Goal: Transaction & Acquisition: Purchase product/service

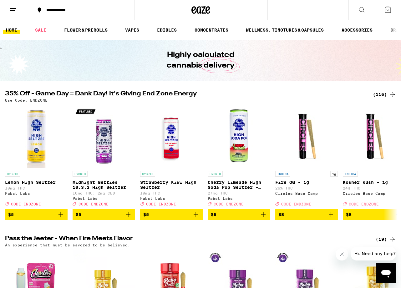
click at [378, 96] on div "(116)" at bounding box center [384, 95] width 23 height 8
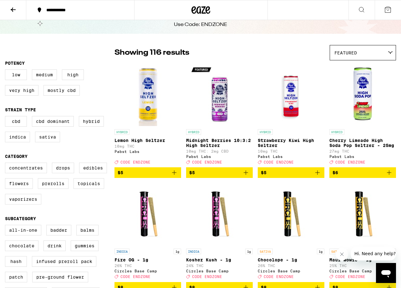
scroll to position [28, 0]
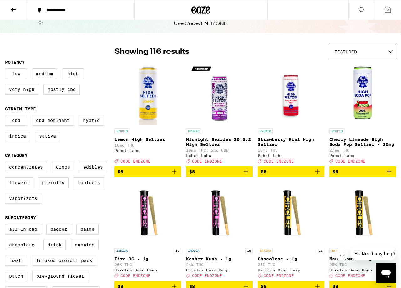
click at [85, 123] on label "Hybrid" at bounding box center [91, 120] width 25 height 11
click at [7, 116] on input "Hybrid" at bounding box center [6, 116] width 0 height 0
checkbox input "true"
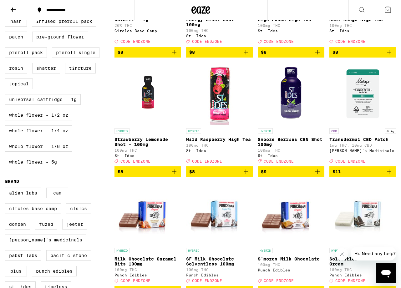
scroll to position [268, 0]
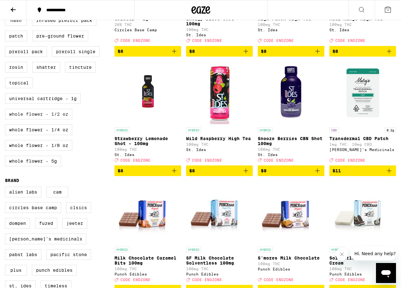
click at [52, 120] on label "Whole Flower - 1/2 oz" at bounding box center [38, 114] width 67 height 11
checkbox input "true"
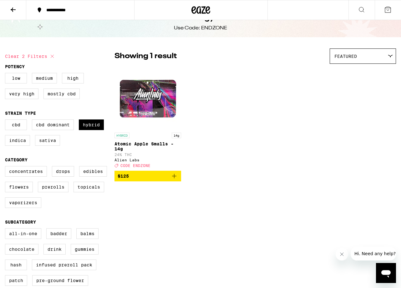
scroll to position [28, 0]
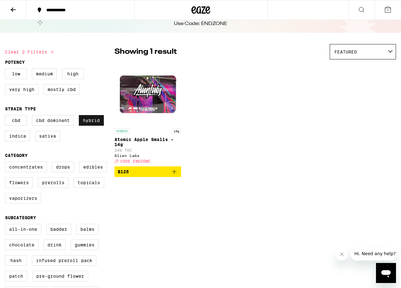
click at [89, 126] on label "Hybrid" at bounding box center [91, 120] width 25 height 11
click at [7, 116] on input "Hybrid" at bounding box center [6, 116] width 0 height 0
checkbox input "false"
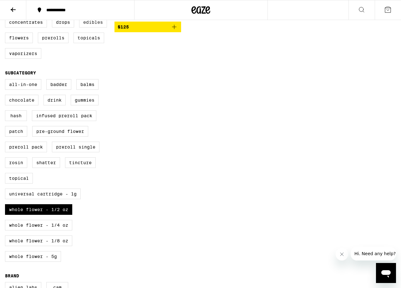
scroll to position [176, 0]
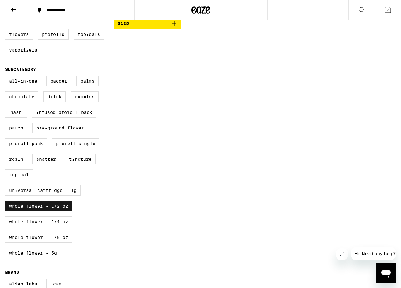
click at [49, 212] on label "Whole Flower - 1/2 oz" at bounding box center [38, 206] width 67 height 11
click at [7, 77] on input "Whole Flower - 1/2 oz" at bounding box center [6, 77] width 0 height 0
checkbox input "false"
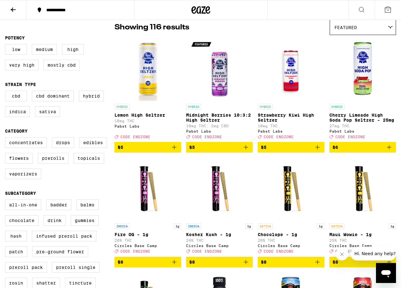
scroll to position [53, 0]
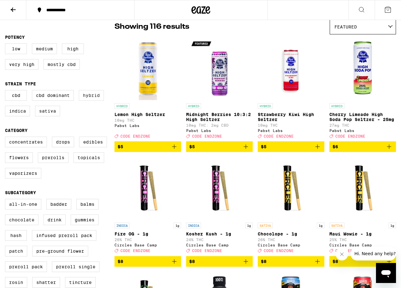
click at [86, 101] on label "Hybrid" at bounding box center [91, 95] width 25 height 11
click at [7, 91] on input "Hybrid" at bounding box center [6, 91] width 0 height 0
checkbox input "true"
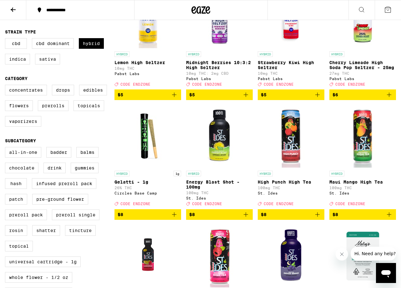
scroll to position [106, 0]
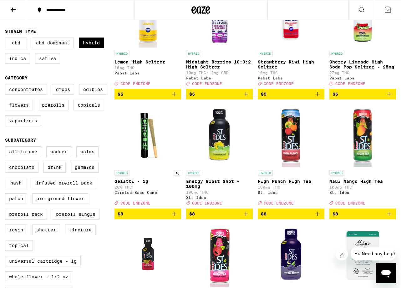
click at [27, 111] on label "Flowers" at bounding box center [19, 105] width 28 height 11
click at [7, 85] on input "Flowers" at bounding box center [6, 85] width 0 height 0
checkbox input "true"
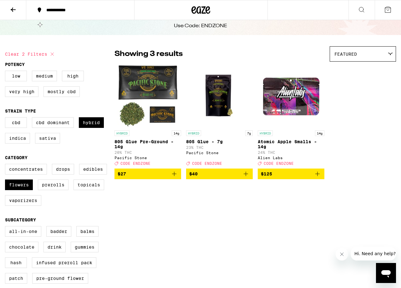
scroll to position [15, 0]
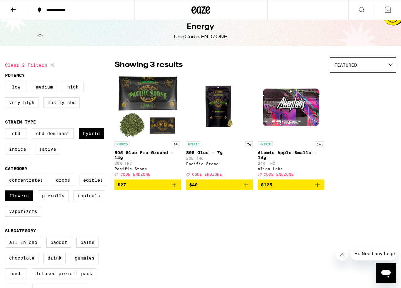
click at [317, 187] on icon "Add to bag" at bounding box center [318, 185] width 4 height 4
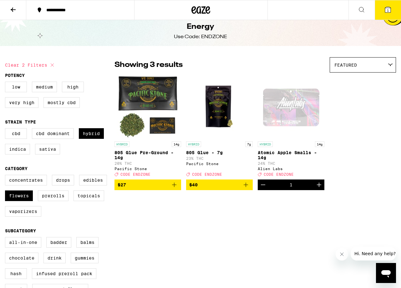
click at [384, 8] on icon at bounding box center [388, 10] width 8 height 8
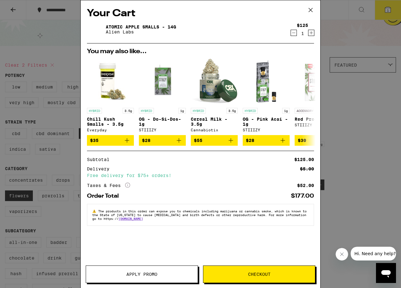
click at [309, 11] on icon at bounding box center [310, 9] width 9 height 9
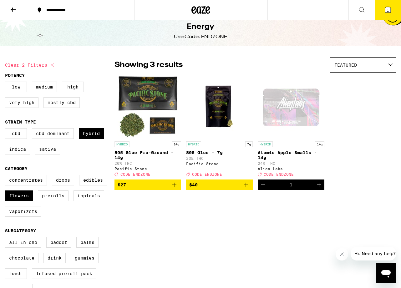
click at [19, 12] on button at bounding box center [13, 10] width 26 height 20
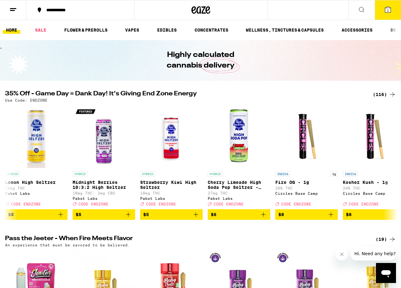
click at [385, 11] on icon at bounding box center [388, 10] width 6 height 6
click at [392, 12] on icon at bounding box center [388, 10] width 8 height 8
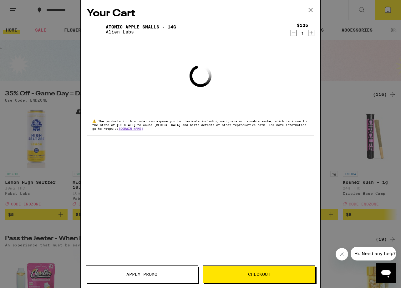
click at [392, 12] on div "Your Cart Atomic Apple Smalls - 14g Alien Labs $125 1 Loading ⚠️ The products i…" at bounding box center [200, 144] width 401 height 288
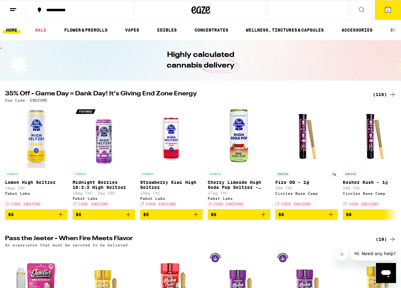
click at [381, 7] on button "1" at bounding box center [388, 9] width 26 height 19
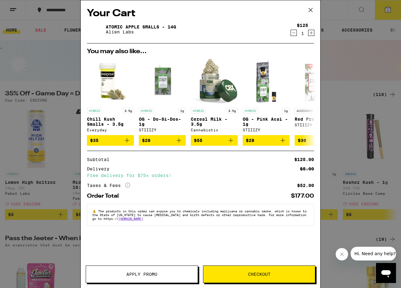
click at [293, 37] on icon "Decrement" at bounding box center [294, 33] width 6 height 8
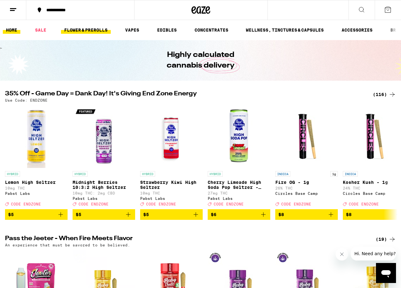
click at [95, 31] on link "FLOWER & PREROLLS" at bounding box center [86, 30] width 50 height 8
click at [93, 32] on link "FLOWER & PREROLLS" at bounding box center [86, 30] width 50 height 8
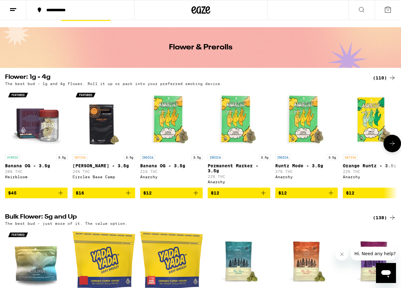
scroll to position [8, 0]
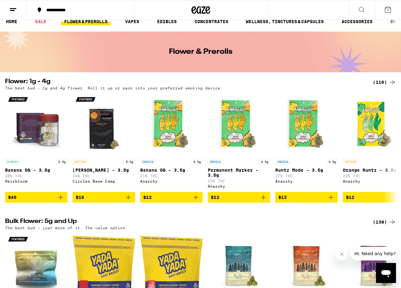
click at [381, 81] on div "(110)" at bounding box center [384, 83] width 23 height 8
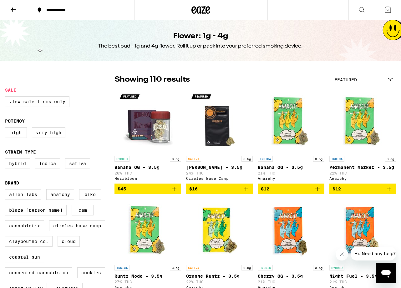
click at [26, 166] on label "Hybrid" at bounding box center [17, 163] width 25 height 11
click at [7, 160] on input "Hybrid" at bounding box center [6, 159] width 0 height 0
checkbox input "true"
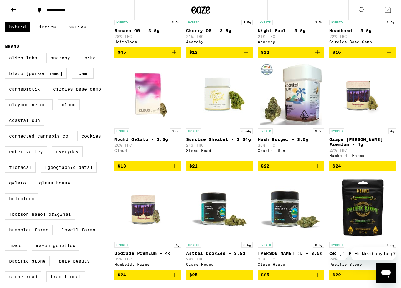
scroll to position [136, 0]
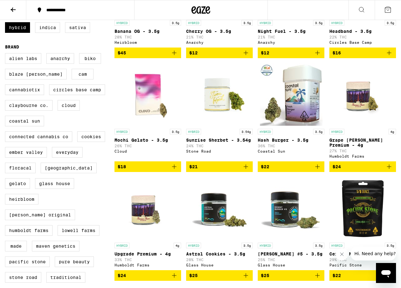
click at [318, 171] on icon "Add to bag" at bounding box center [318, 167] width 8 height 8
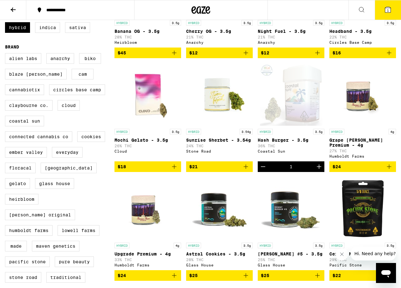
scroll to position [156, 0]
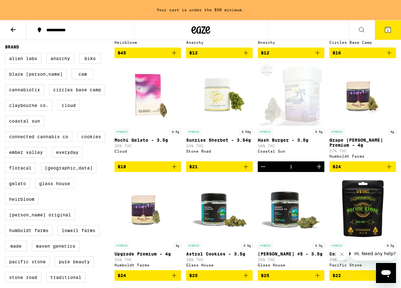
click at [318, 171] on icon "Increment" at bounding box center [320, 167] width 8 height 8
click at [382, 30] on button "2" at bounding box center [388, 29] width 26 height 19
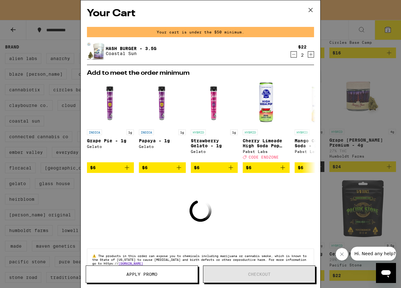
scroll to position [17, 0]
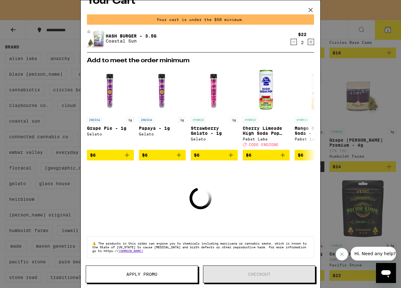
click at [310, 11] on icon at bounding box center [310, 9] width 9 height 9
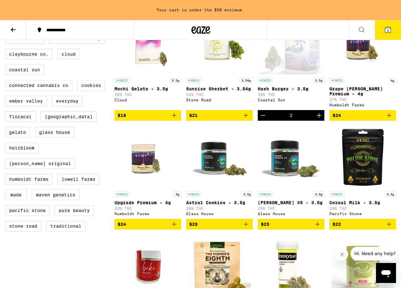
scroll to position [209, 0]
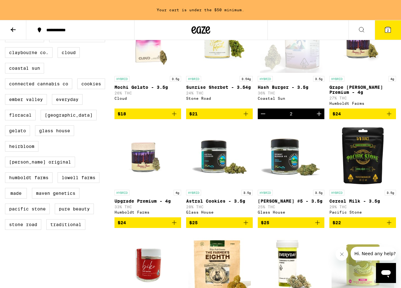
click at [175, 227] on icon "Add to bag" at bounding box center [175, 223] width 8 height 8
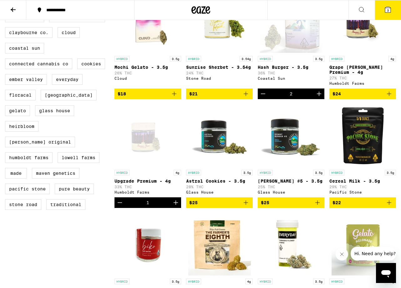
scroll to position [189, 0]
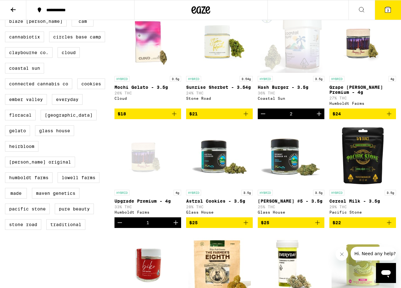
click at [390, 7] on icon at bounding box center [388, 10] width 8 height 8
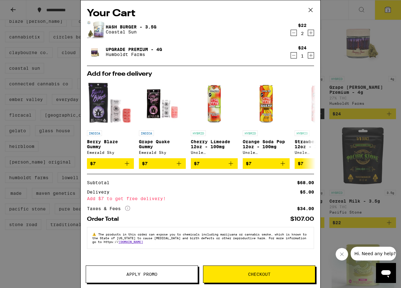
click at [243, 274] on span "Checkout" at bounding box center [259, 274] width 112 height 4
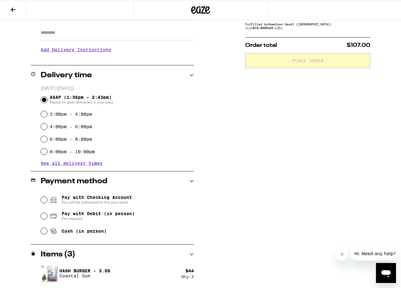
scroll to position [131, 0]
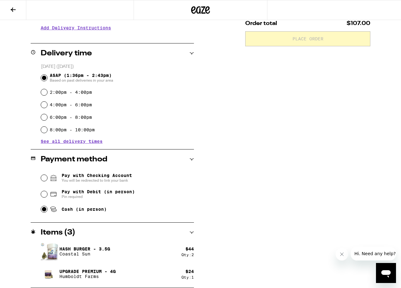
click at [44, 211] on input "Cash (in person)" at bounding box center [44, 209] width 6 height 6
radio input "true"
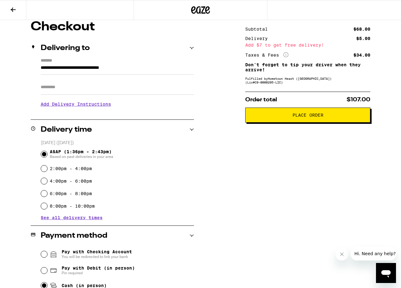
scroll to position [54, 0]
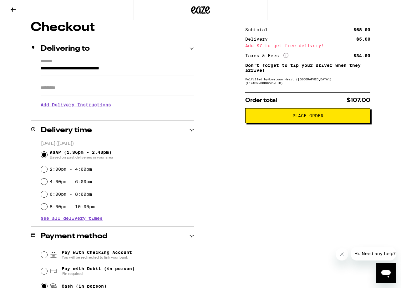
click at [313, 118] on span "Place Order" at bounding box center [308, 116] width 31 height 4
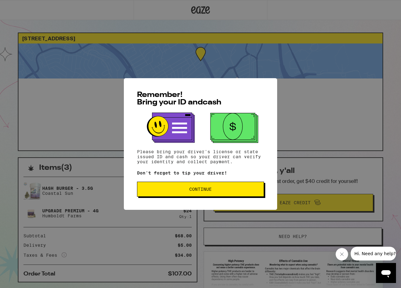
click at [214, 188] on button "Continue" at bounding box center [200, 189] width 127 height 15
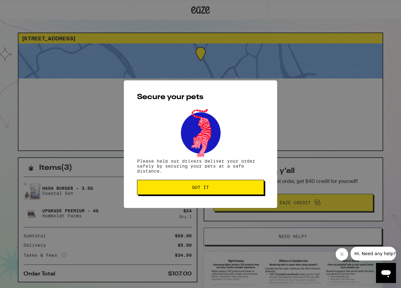
click at [214, 192] on button "Got it" at bounding box center [200, 187] width 127 height 15
